Goal: Navigation & Orientation: Find specific page/section

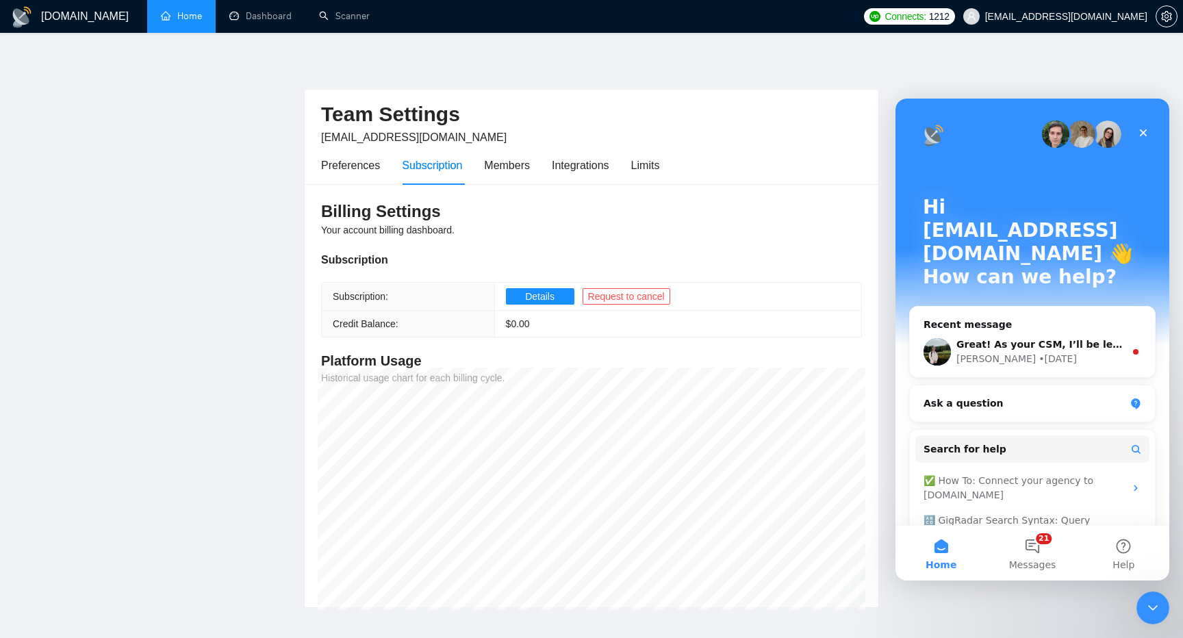
click at [202, 16] on link "Home" at bounding box center [181, 16] width 41 height 12
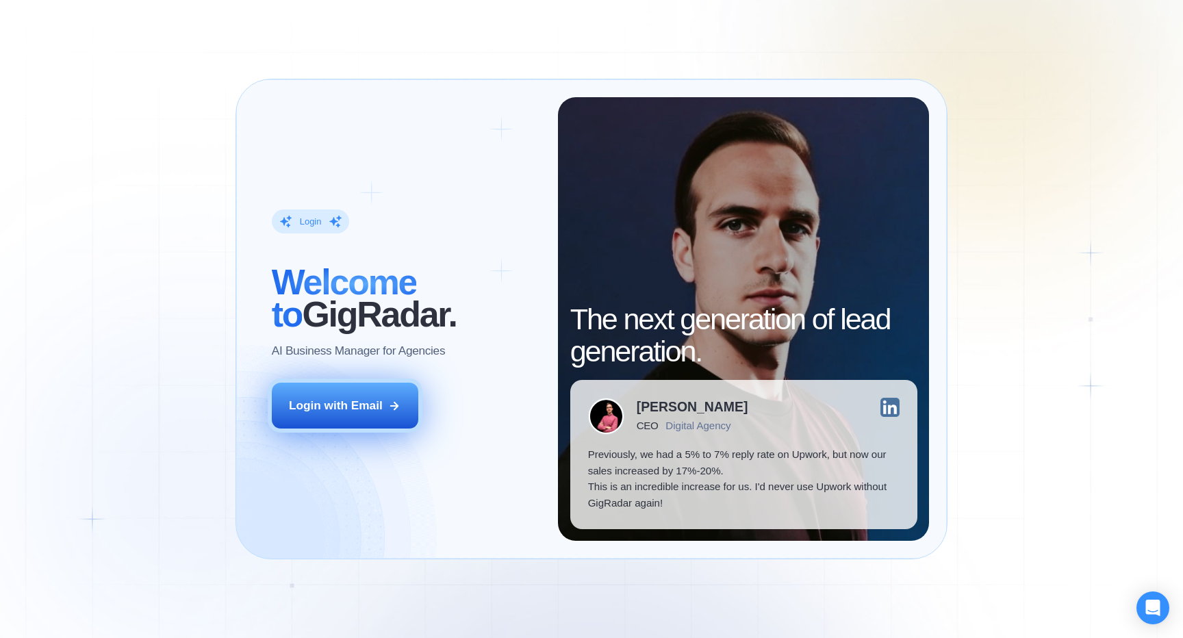
click at [339, 396] on button "Login with Email" at bounding box center [345, 406] width 147 height 46
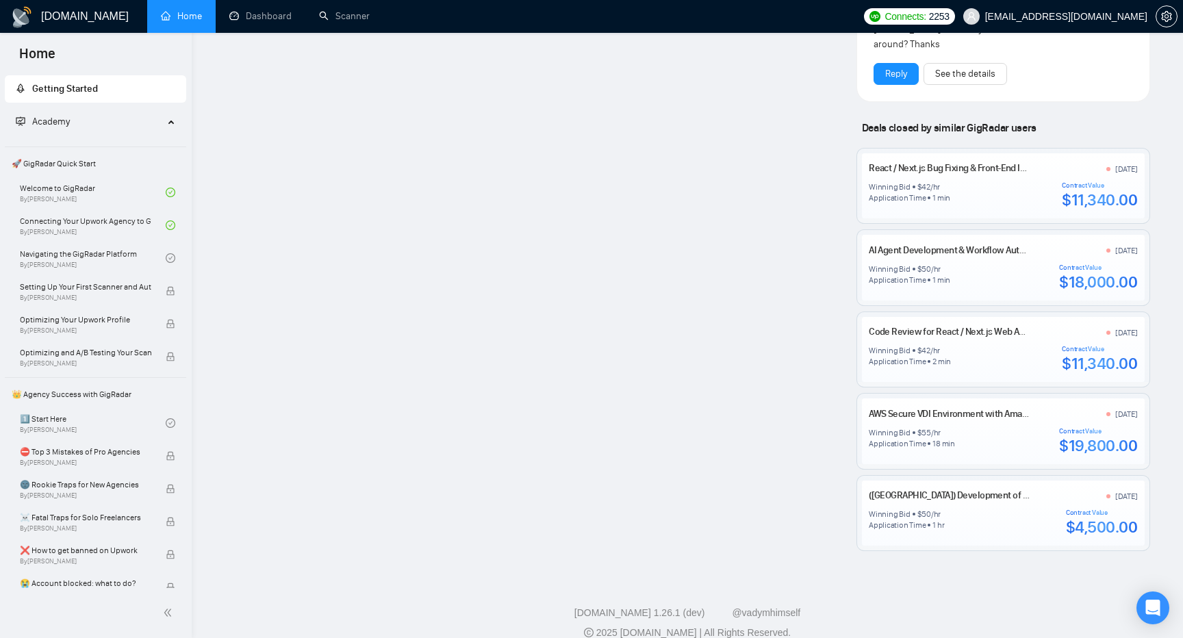
scroll to position [1584, 0]
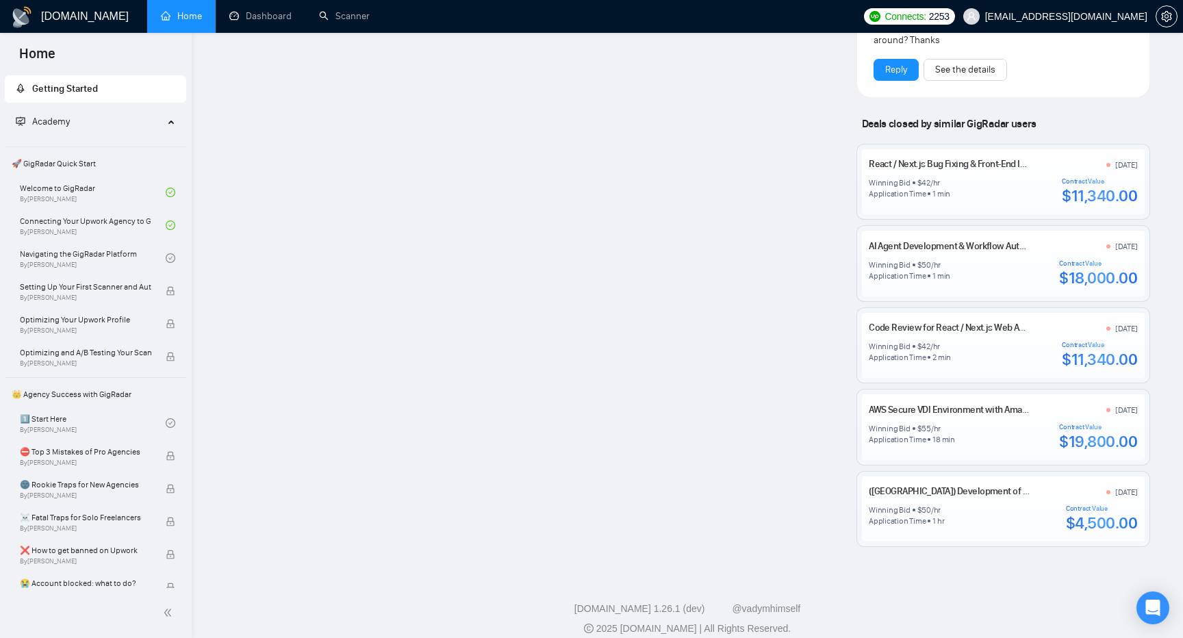
click at [991, 245] on div "AI Agent Development & Workflow Automation (n8n, AI Chatbot, LLM Prompt Enginee…" at bounding box center [1003, 264] width 268 height 49
click at [980, 240] on link "AI Agent Development & Workflow Automation (n8n, AI Chatbot, LLM Prompt Enginee…" at bounding box center [1043, 246] width 349 height 12
click at [272, 18] on link "Dashboard" at bounding box center [260, 16] width 62 height 12
